Goal: Task Accomplishment & Management: Complete application form

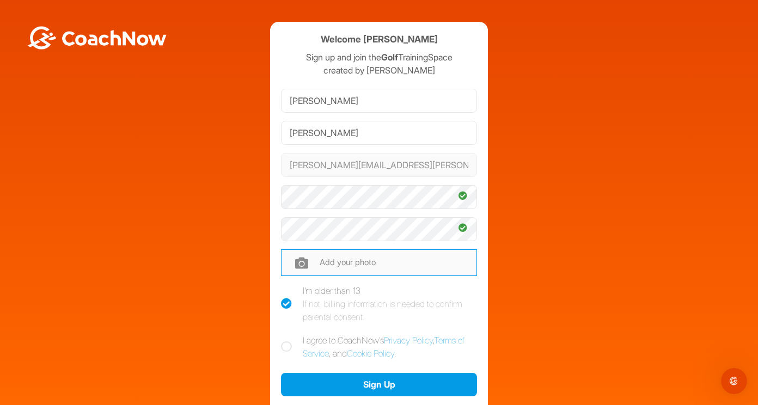
click at [392, 265] on input "file" at bounding box center [379, 262] width 196 height 26
click at [285, 349] on icon at bounding box center [286, 346] width 11 height 11
click at [285, 341] on input "I agree to CoachNow's Privacy Policy , Terms of Service , and Cookie Policy ." at bounding box center [284, 337] width 7 height 7
checkbox input "true"
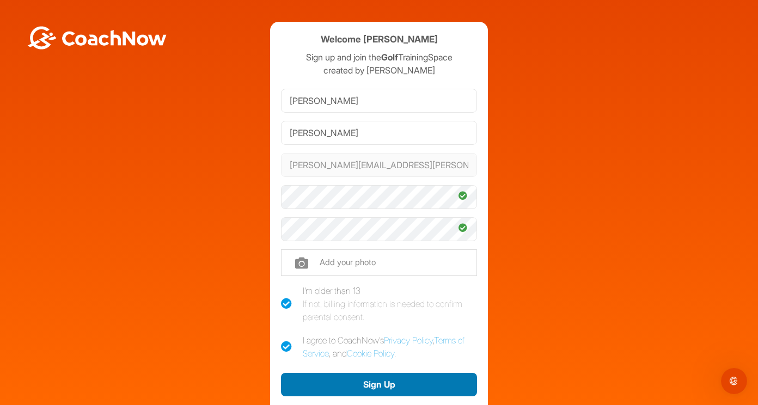
click at [324, 386] on button "Sign Up" at bounding box center [379, 384] width 196 height 23
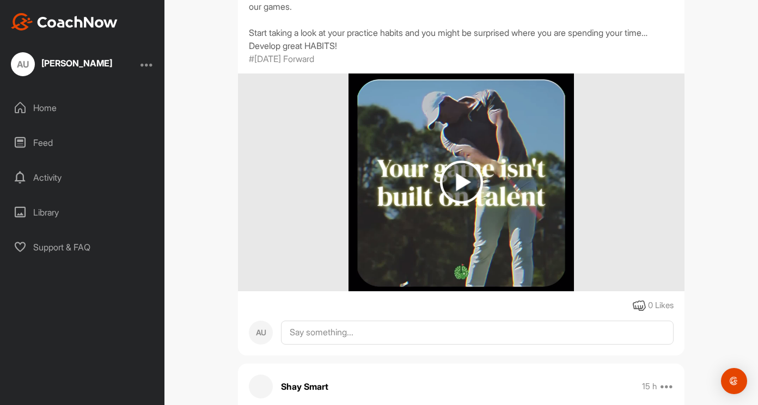
scroll to position [279, 0]
click at [462, 176] on img at bounding box center [461, 182] width 43 height 43
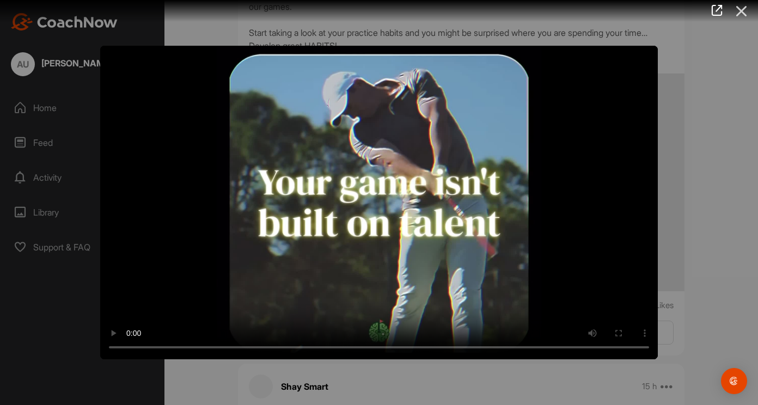
click at [739, 9] on icon at bounding box center [741, 11] width 25 height 20
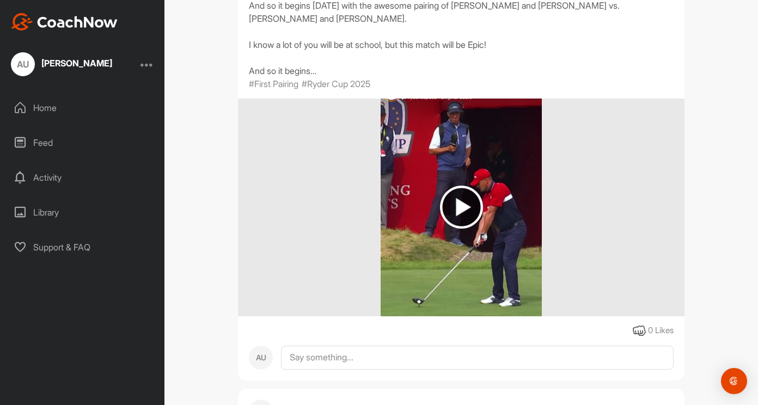
scroll to position [686, 0]
click at [463, 207] on img at bounding box center [461, 207] width 43 height 43
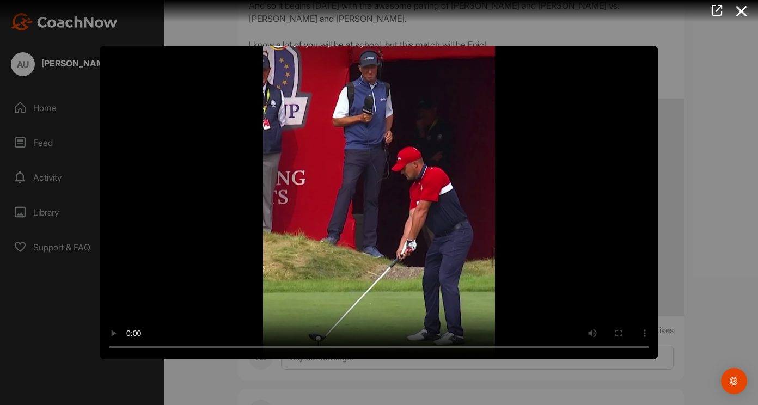
click at [722, 270] on div at bounding box center [379, 202] width 758 height 405
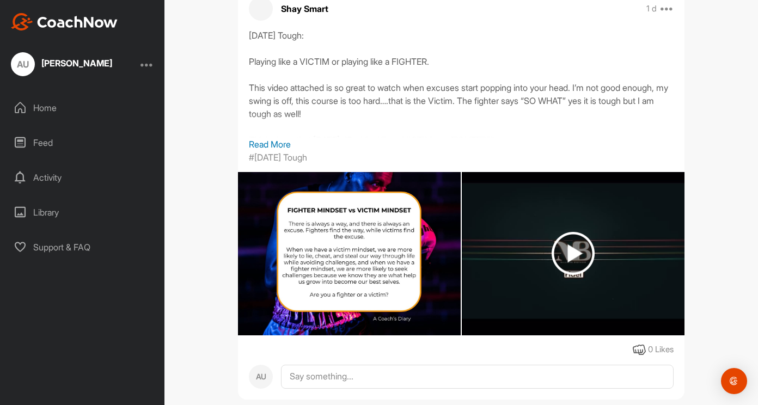
scroll to position [1090, 0]
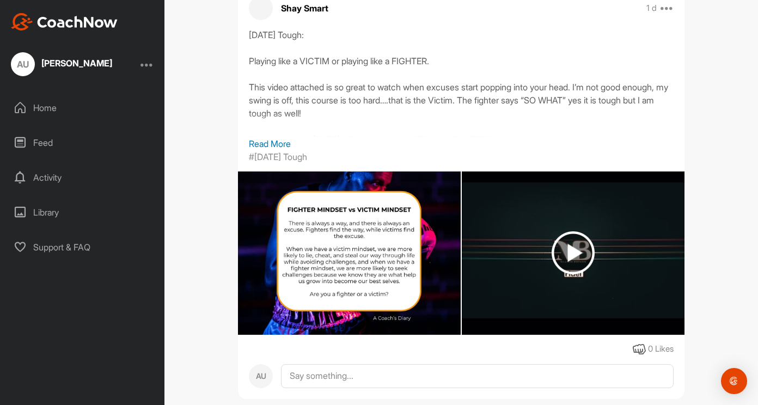
click at [358, 241] on img at bounding box center [349, 253] width 223 height 234
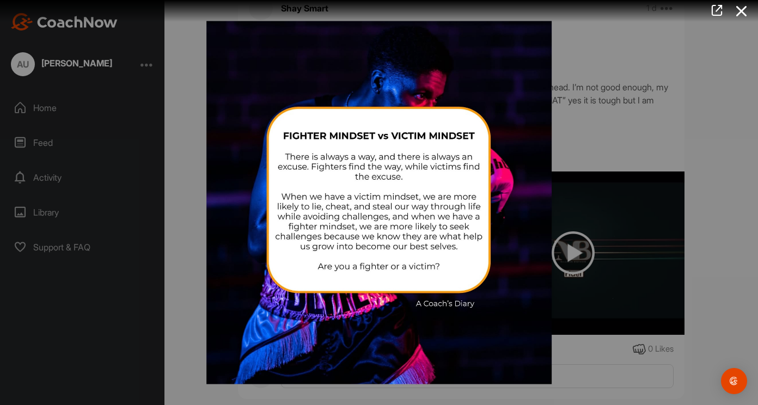
click at [662, 131] on div at bounding box center [379, 202] width 758 height 405
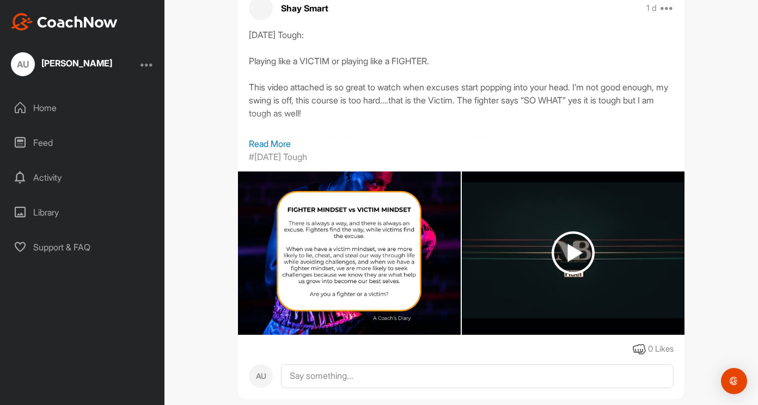
click at [650, 274] on img at bounding box center [573, 252] width 223 height 163
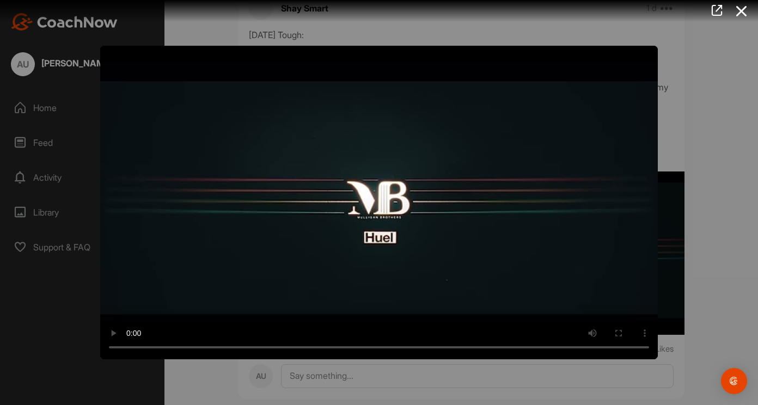
click at [682, 278] on div at bounding box center [379, 202] width 758 height 405
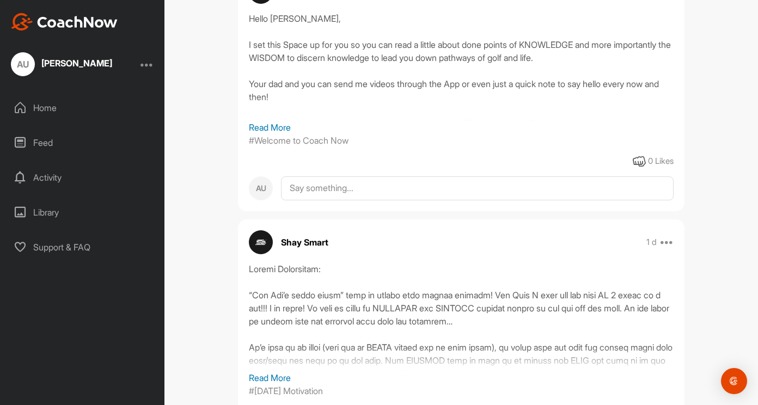
scroll to position [1528, 0]
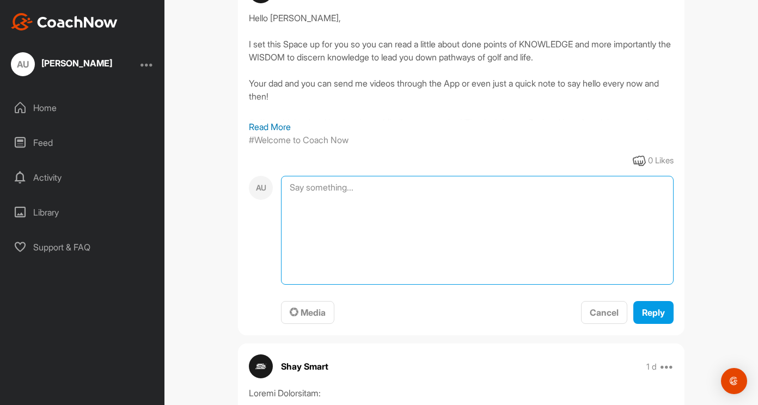
click at [364, 188] on textarea at bounding box center [477, 230] width 392 height 109
type textarea "thank you so much"
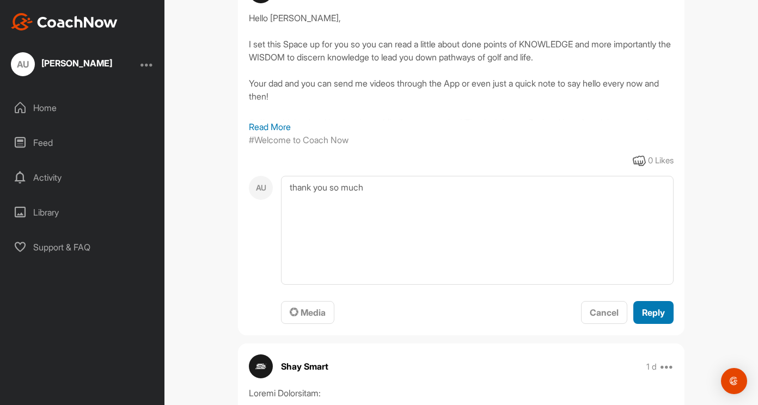
click at [656, 315] on span "Reply" at bounding box center [653, 312] width 23 height 11
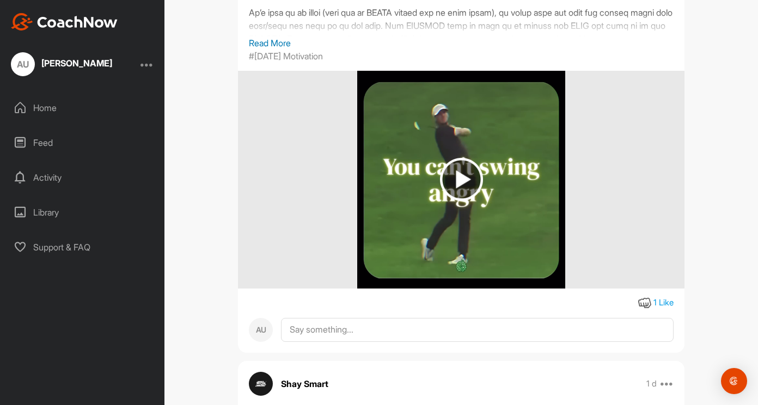
scroll to position [1945, 0]
click at [449, 181] on img at bounding box center [461, 178] width 43 height 43
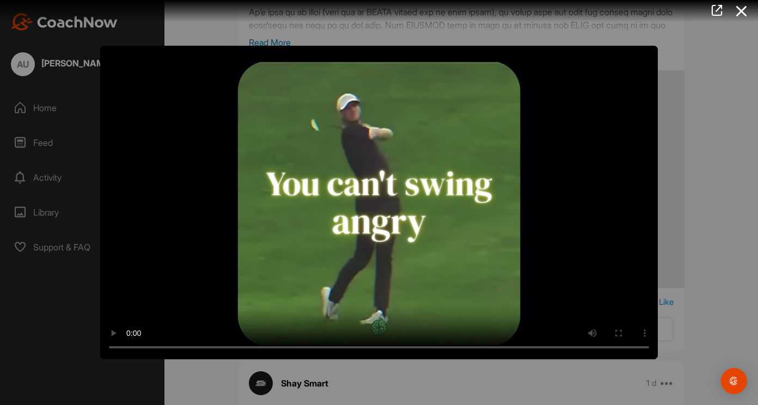
click at [688, 302] on div at bounding box center [379, 202] width 758 height 405
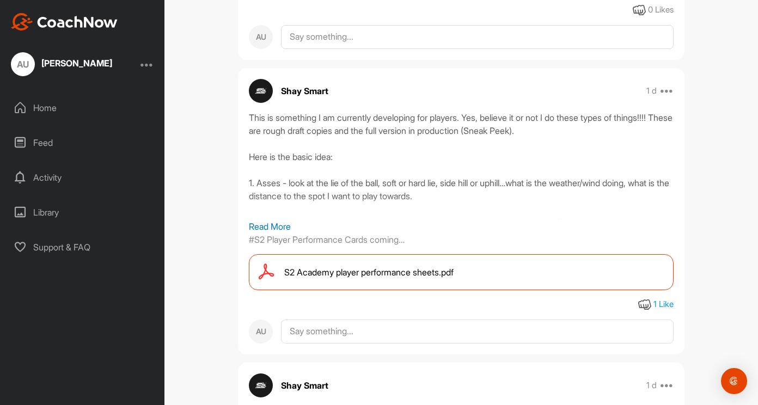
scroll to position [2725, 0]
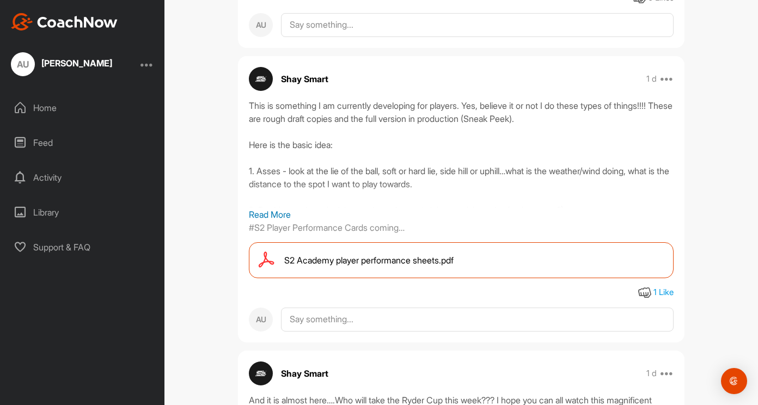
click at [273, 213] on p "Read More" at bounding box center [461, 214] width 425 height 13
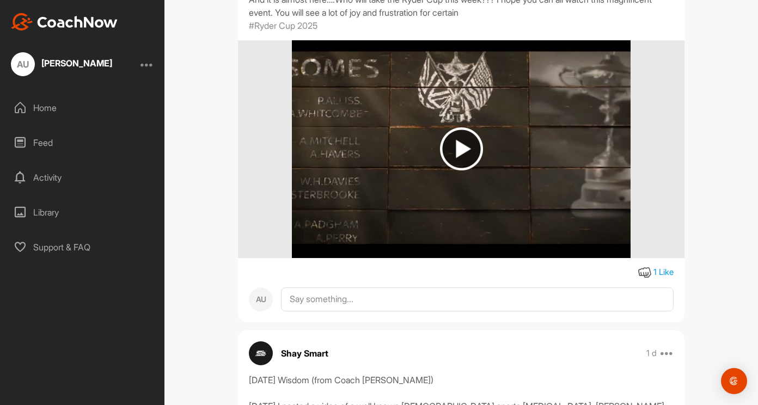
scroll to position [3226, 0]
click at [473, 158] on img at bounding box center [461, 148] width 43 height 43
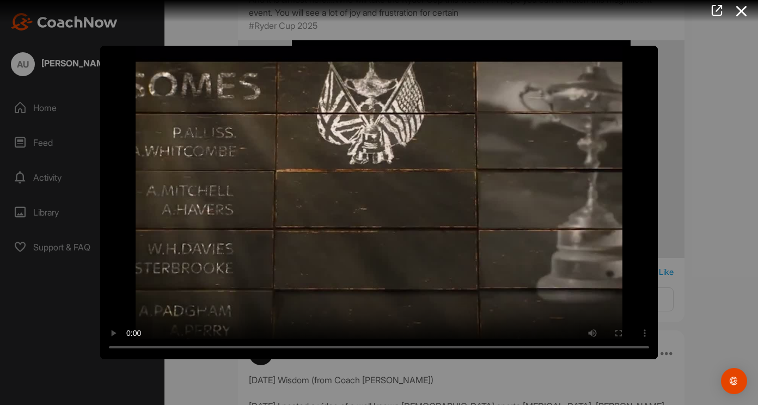
click at [694, 275] on div at bounding box center [379, 202] width 758 height 405
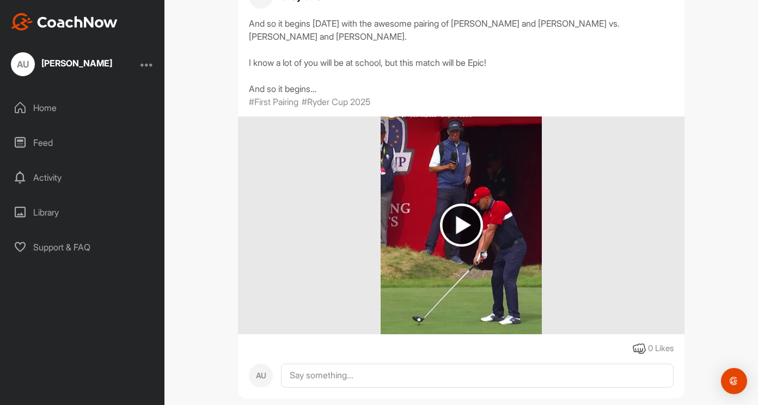
scroll to position [699, 0]
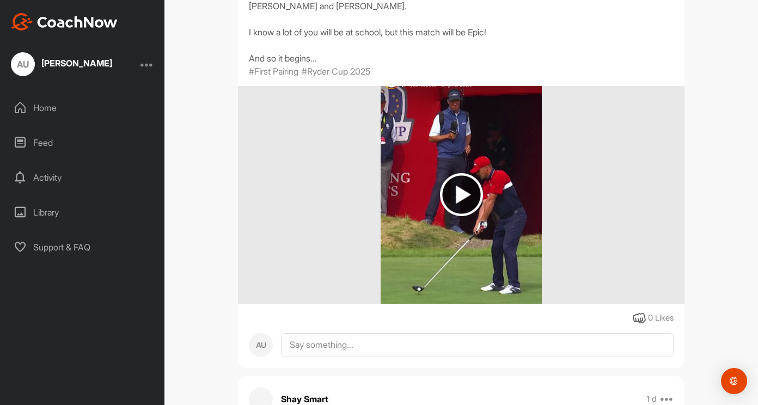
click at [45, 138] on div "Feed" at bounding box center [82, 142] width 153 height 27
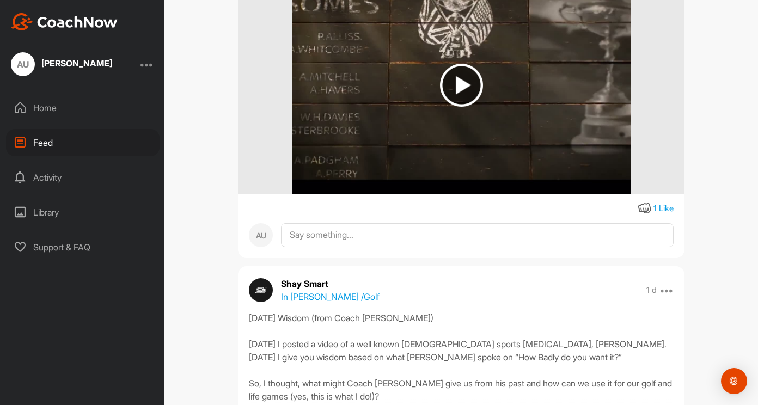
scroll to position [3514, 0]
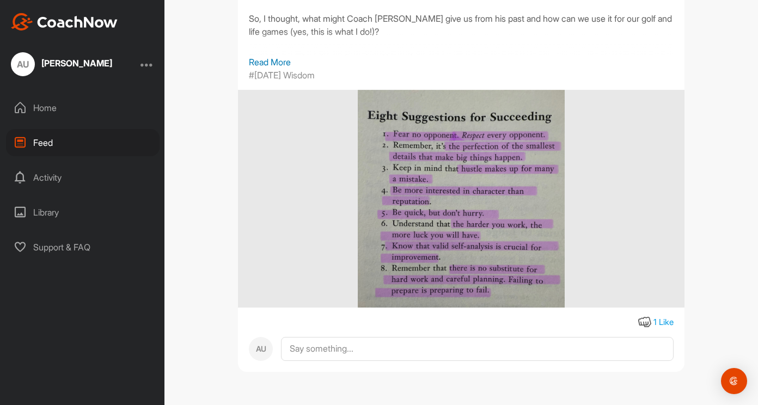
click at [71, 174] on div "Activity" at bounding box center [82, 177] width 153 height 27
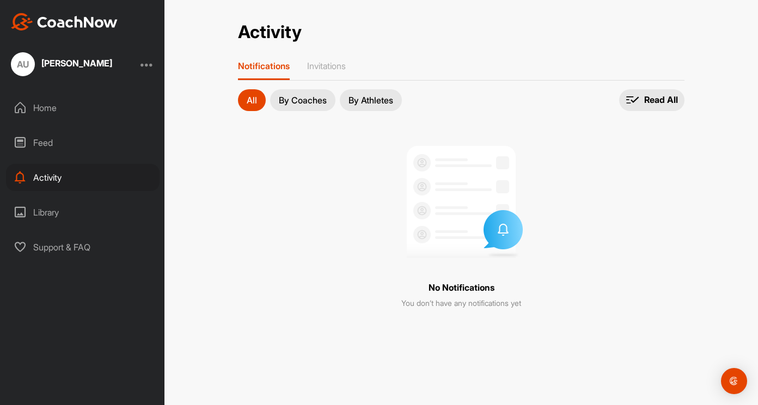
click at [92, 90] on div "AU [PERSON_NAME] Home Feed Activity Library Support & FAQ" at bounding box center [82, 202] width 164 height 405
click at [50, 109] on div "Home" at bounding box center [82, 107] width 153 height 27
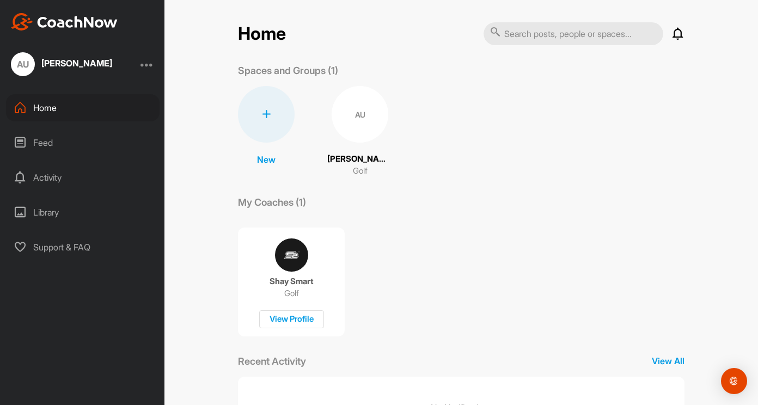
click at [57, 201] on div "Library" at bounding box center [82, 212] width 153 height 27
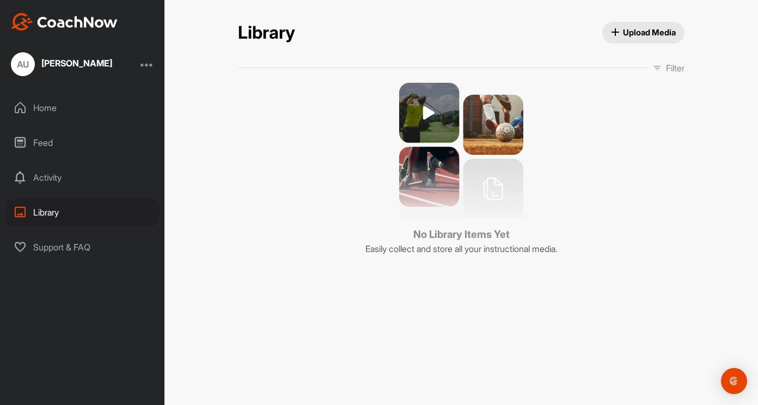
click at [83, 253] on div "Support & FAQ" at bounding box center [82, 246] width 153 height 27
